Goal: Task Accomplishment & Management: Manage account settings

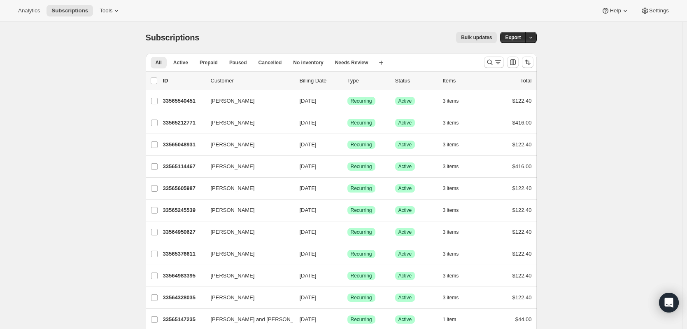
click at [484, 65] on div at bounding box center [509, 62] width 56 height 16
click at [491, 64] on icon "Search and filter results" at bounding box center [490, 62] width 8 height 8
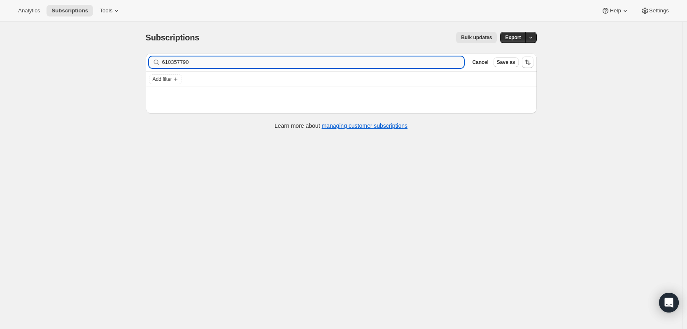
type input "6103577906"
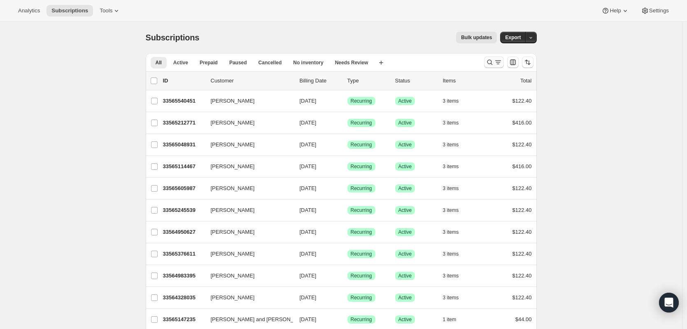
click at [488, 63] on icon "Search and filter results" at bounding box center [490, 62] width 8 height 8
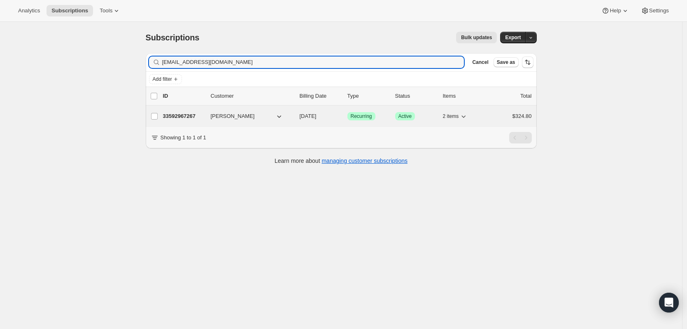
type input "[EMAIL_ADDRESS][DOMAIN_NAME]"
click at [175, 115] on p "33592967267" at bounding box center [183, 116] width 41 height 8
